Goal: Information Seeking & Learning: Compare options

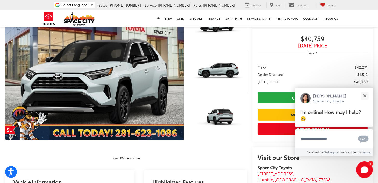
scroll to position [104, 0]
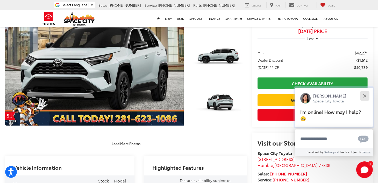
click at [366, 95] on button "Close" at bounding box center [364, 95] width 11 height 11
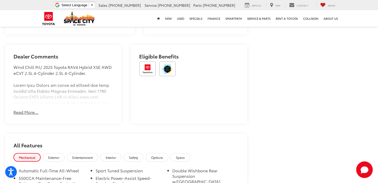
scroll to position [363, 0]
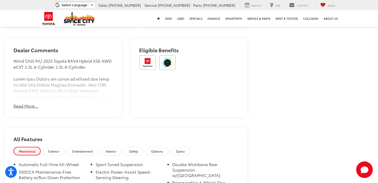
click at [30, 103] on button "Read More..." at bounding box center [25, 106] width 25 height 6
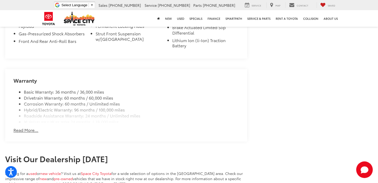
scroll to position [865, 0]
click at [32, 126] on button "Read More..." at bounding box center [25, 129] width 25 height 6
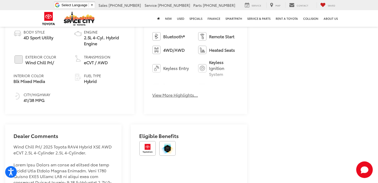
scroll to position [272, 0]
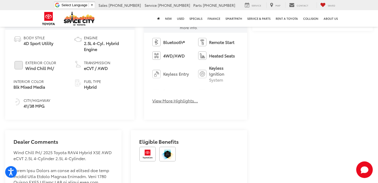
click at [153, 98] on button "View More Highlights..." at bounding box center [176, 101] width 46 height 6
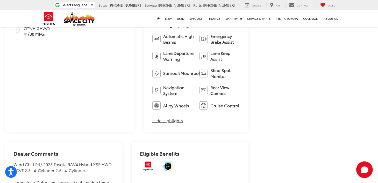
scroll to position [358, 0]
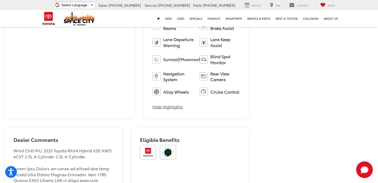
click at [154, 103] on button "Hide Highlights" at bounding box center [168, 106] width 31 height 6
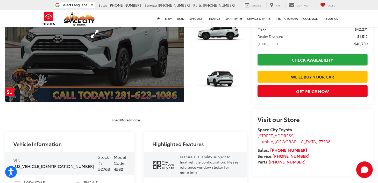
scroll to position [133, 0]
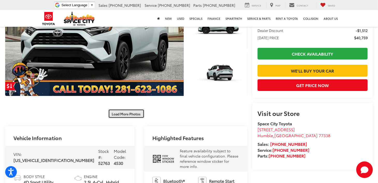
click at [122, 113] on button "Load More Photos" at bounding box center [126, 113] width 36 height 9
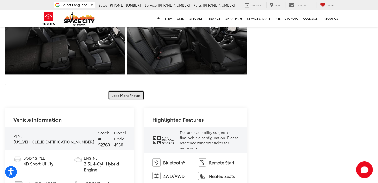
scroll to position [341, 0]
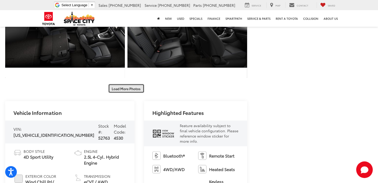
click at [126, 89] on button "Load More Photos" at bounding box center [126, 88] width 36 height 9
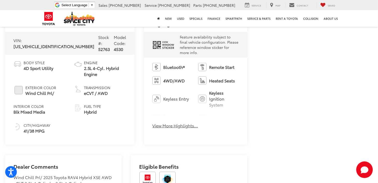
scroll to position [600, 0]
click at [153, 122] on button "View More Highlights..." at bounding box center [176, 125] width 46 height 6
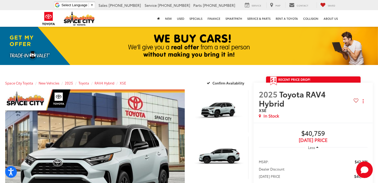
scroll to position [0, 0]
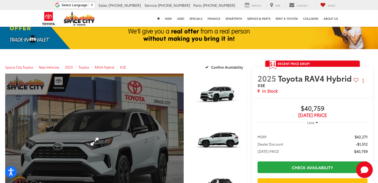
scroll to position [34, 0]
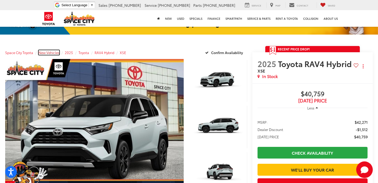
click at [51, 51] on span "New Vehicles" at bounding box center [49, 52] width 21 height 5
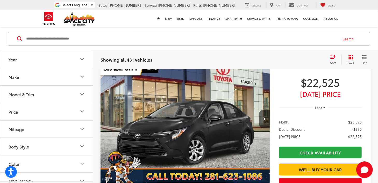
scroll to position [52, 0]
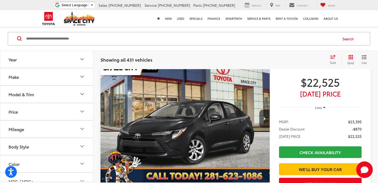
click at [79, 58] on button "Year" at bounding box center [46, 59] width 93 height 17
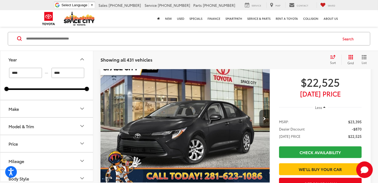
click at [29, 73] on input "****" at bounding box center [25, 73] width 33 height 10
type input "****"
click at [82, 108] on icon "Make" at bounding box center [82, 108] width 6 height 6
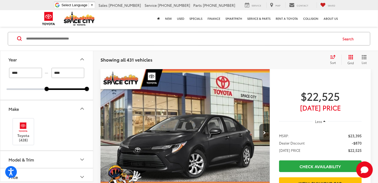
scroll to position [37, 0]
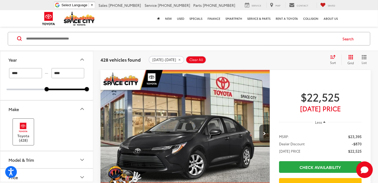
click at [20, 130] on img at bounding box center [23, 127] width 14 height 12
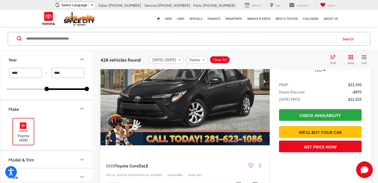
scroll to position [17, 0]
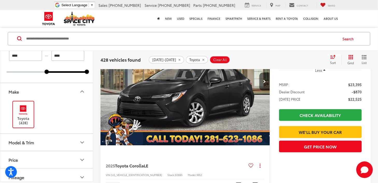
click at [80, 141] on icon "Model & Trim" at bounding box center [82, 142] width 6 height 6
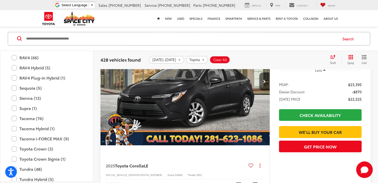
scroll to position [291, 0]
click at [15, 67] on label "RAV4 Hybrid (5)" at bounding box center [47, 67] width 70 height 9
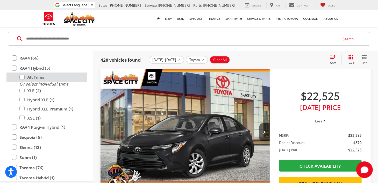
scroll to position [37, 0]
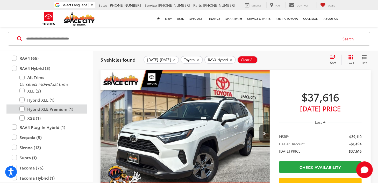
click at [23, 108] on label "Hybrid XLE Premium (1)" at bounding box center [50, 108] width 62 height 9
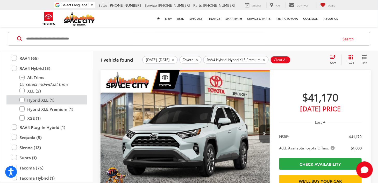
click at [23, 99] on label "Hybrid XLE (1)" at bounding box center [50, 99] width 62 height 9
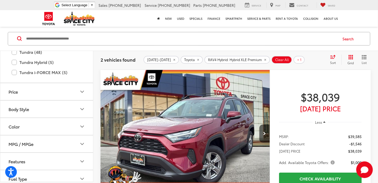
scroll to position [415, 0]
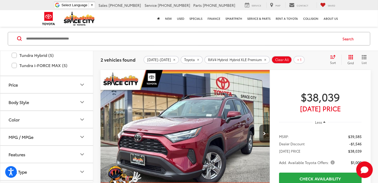
click at [81, 101] on icon "Body Style" at bounding box center [82, 102] width 6 height 6
click at [80, 100] on icon "Body Style" at bounding box center [82, 102] width 6 height 6
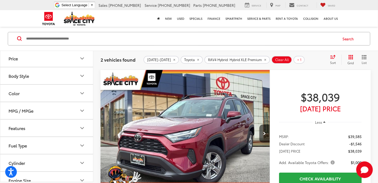
scroll to position [450, 0]
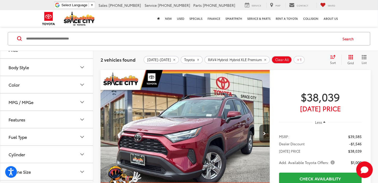
click at [82, 101] on icon "MPG / MPGe" at bounding box center [82, 102] width 6 height 6
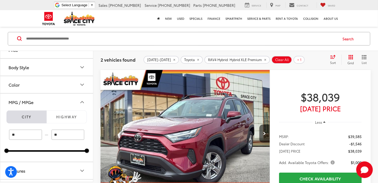
click at [82, 101] on icon "MPG / MPGe" at bounding box center [82, 102] width 6 height 6
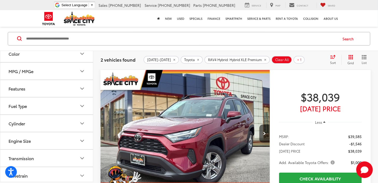
scroll to position [484, 0]
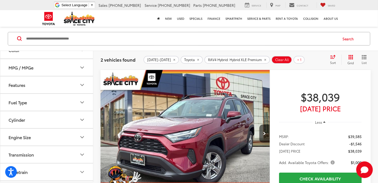
click at [82, 101] on icon "Fuel Type" at bounding box center [82, 102] width 6 height 6
click at [11, 114] on label "Hybrid (2)" at bounding box center [46, 115] width 79 height 9
